Goal: Task Accomplishment & Management: Manage account settings

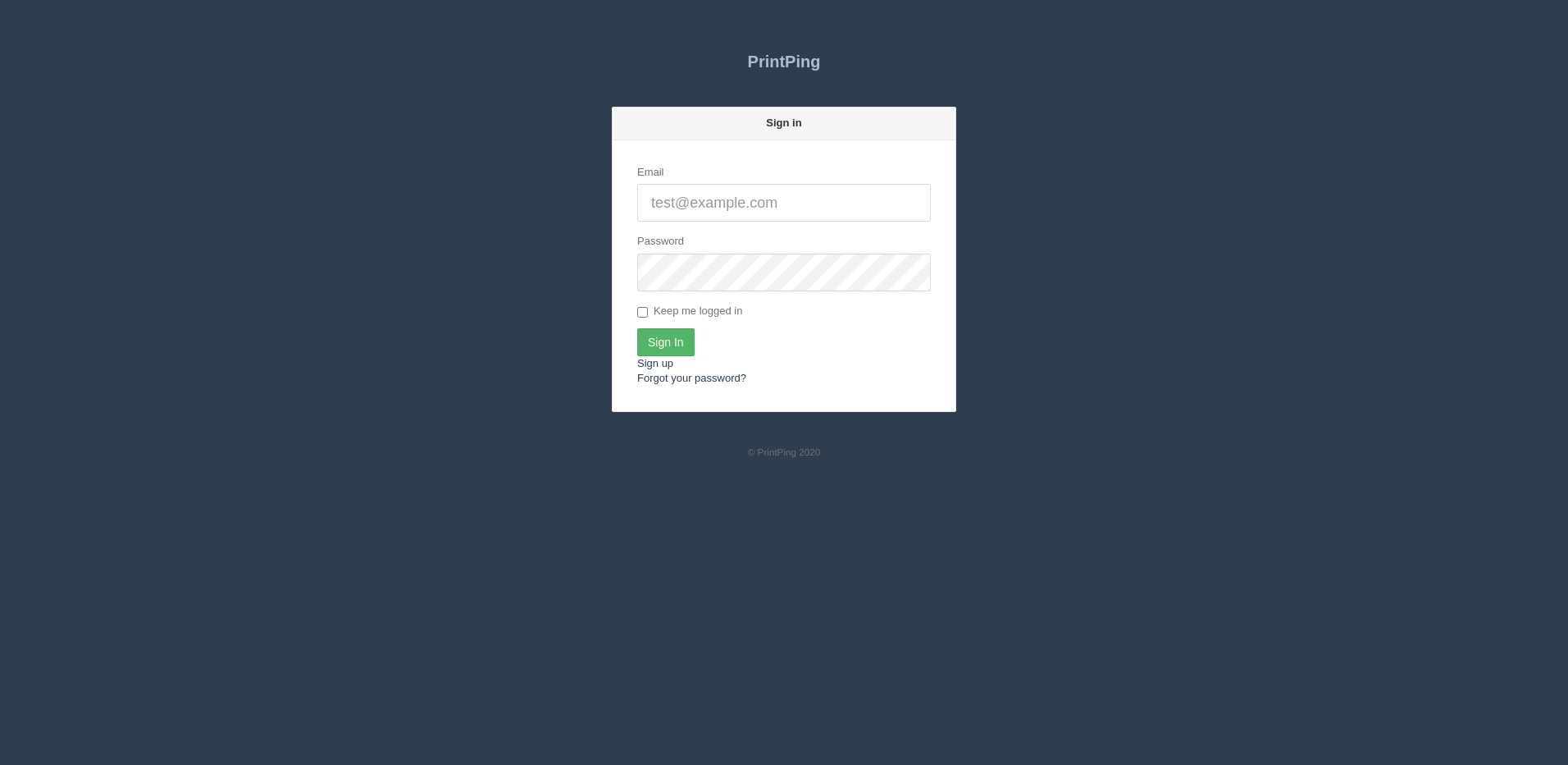
type input "[PERSON_NAME][EMAIL_ADDRESS][DOMAIN_NAME]"
click at [661, 341] on input "Sign In" at bounding box center [666, 341] width 58 height 28
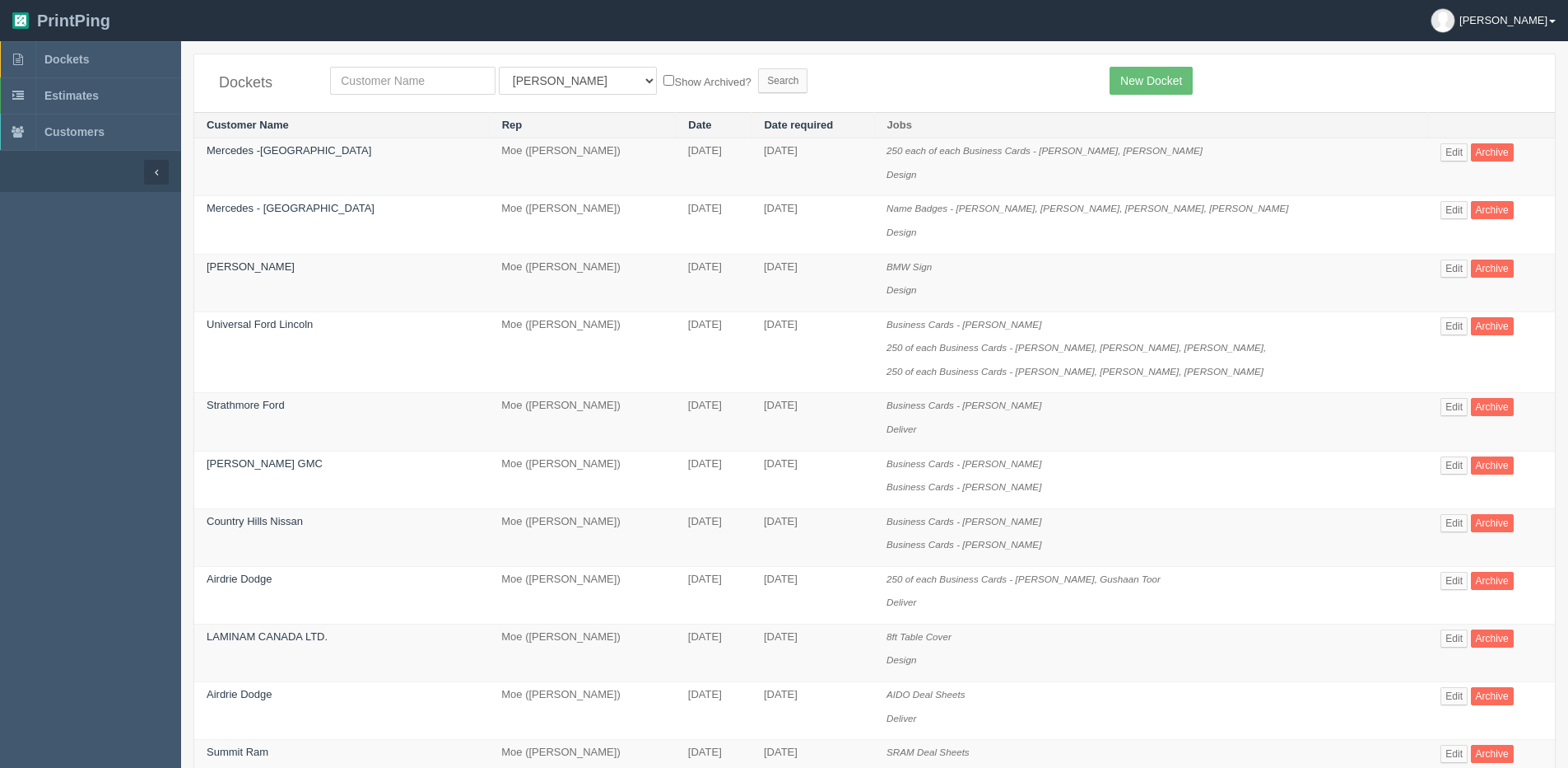
click at [1549, 23] on link "[PERSON_NAME]" at bounding box center [1493, 20] width 150 height 41
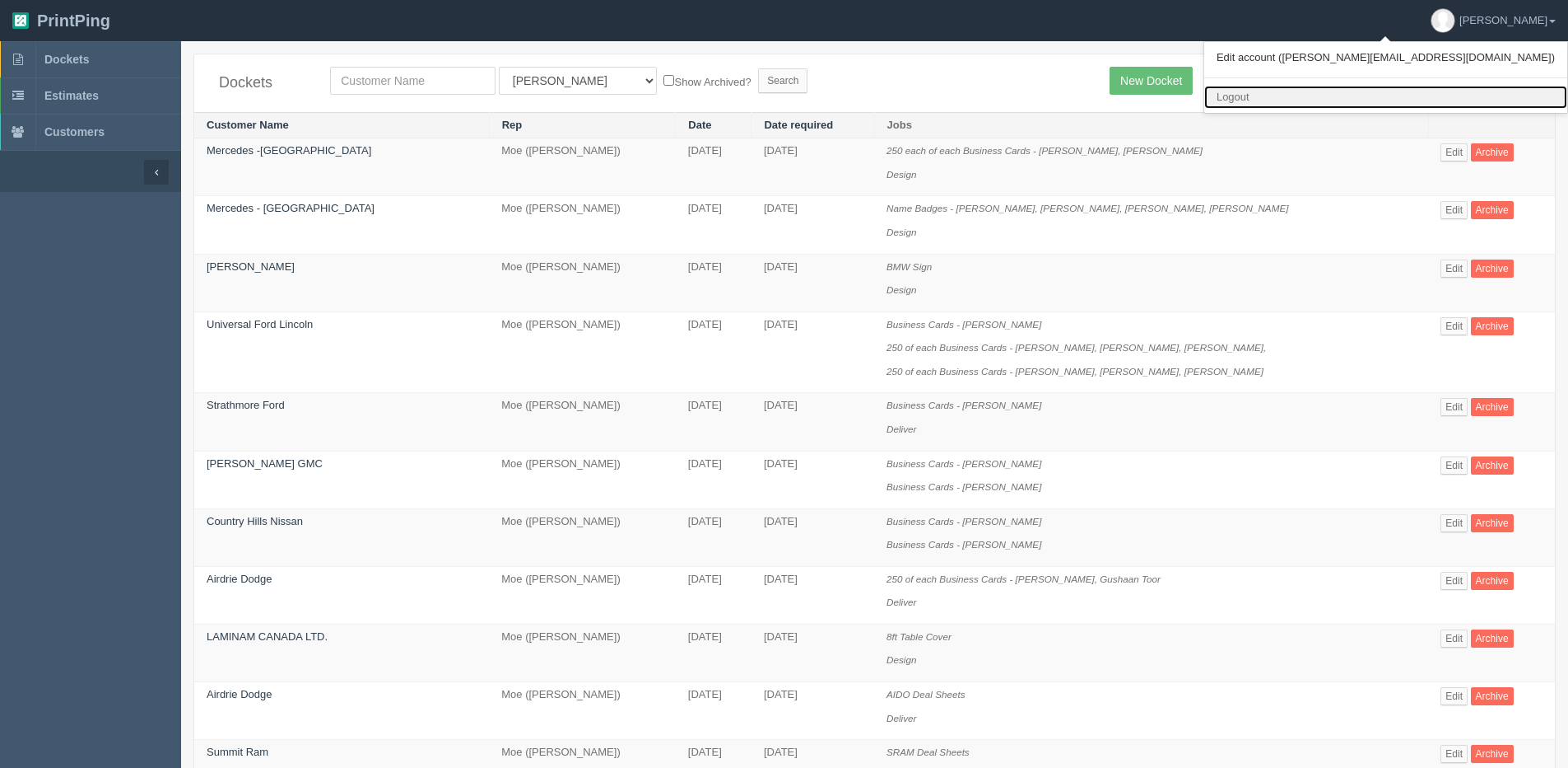
click at [1461, 95] on link "Logout" at bounding box center [1386, 97] width 363 height 24
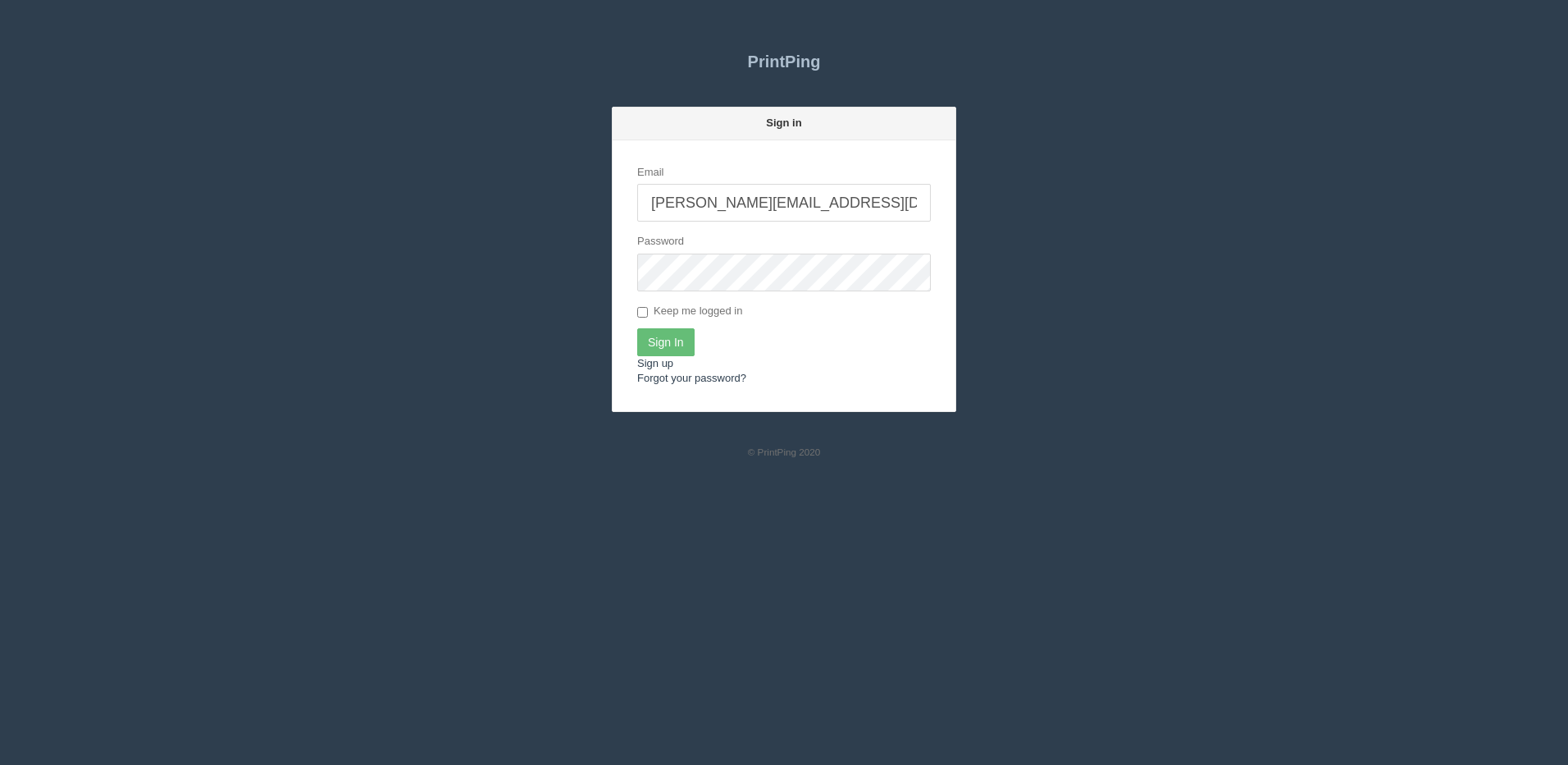
click at [787, 184] on input "[PERSON_NAME][EMAIL_ADDRESS][DOMAIN_NAME]" at bounding box center [784, 202] width 293 height 38
type input "dan@arapparel.ca"
drag, startPoint x: 658, startPoint y: 341, endPoint x: 650, endPoint y: 344, distance: 8.5
click at [657, 339] on input "Sign In" at bounding box center [666, 341] width 58 height 28
